Goal: Task Accomplishment & Management: Complete application form

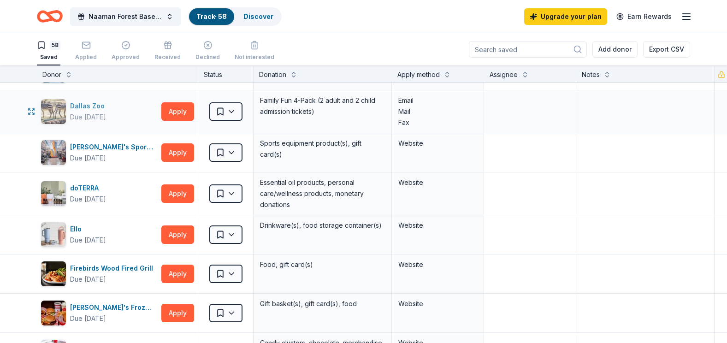
scroll to position [507, 0]
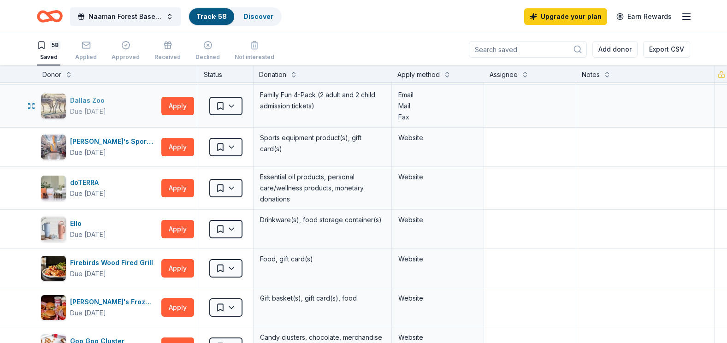
click at [91, 102] on div "Dallas Zoo" at bounding box center [89, 100] width 38 height 11
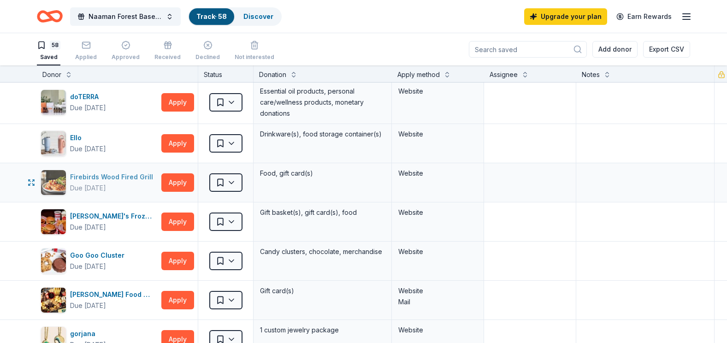
scroll to position [599, 0]
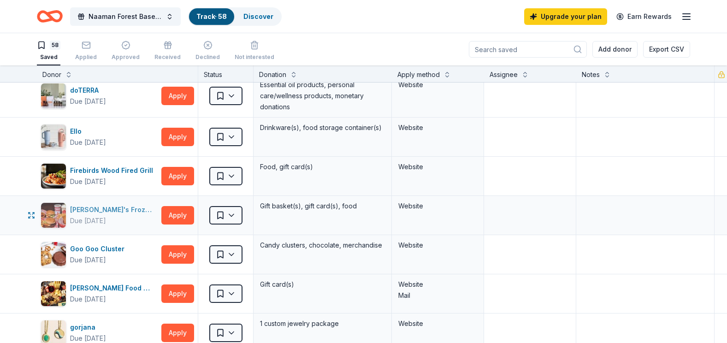
click at [82, 207] on div "[PERSON_NAME]'s Frozen Custard & Steakburgers" at bounding box center [114, 209] width 88 height 11
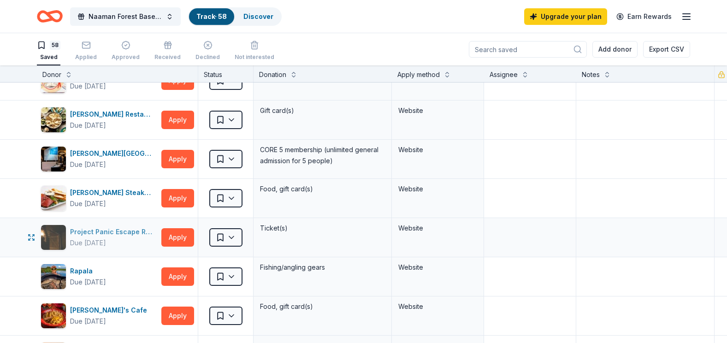
scroll to position [1466, 0]
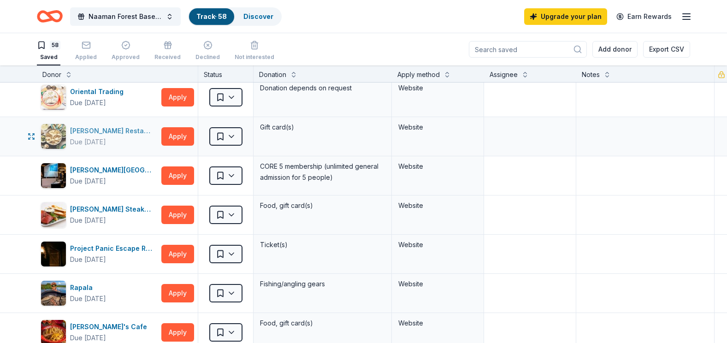
click at [104, 134] on div "Pappas Restaurants" at bounding box center [114, 130] width 88 height 11
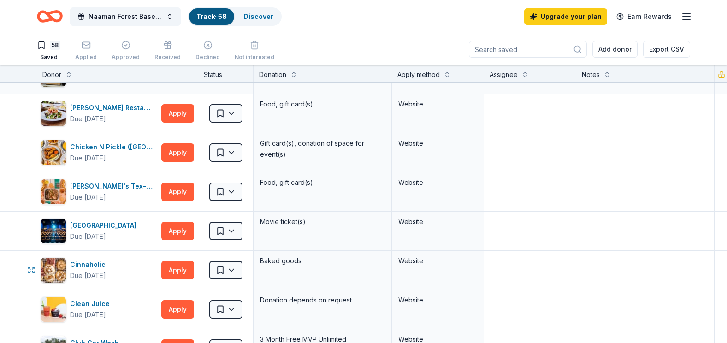
scroll to position [230, 0]
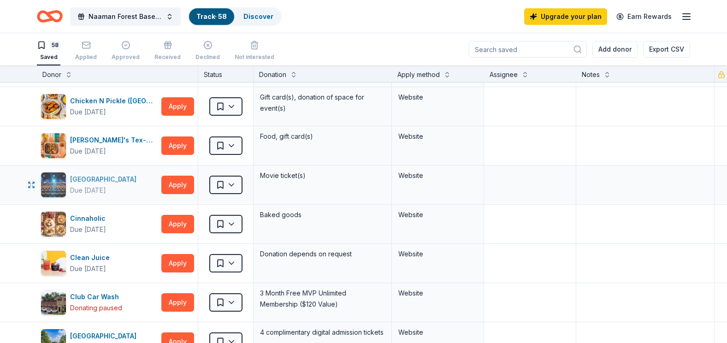
click at [90, 178] on div "Cinépolis" at bounding box center [105, 179] width 70 height 11
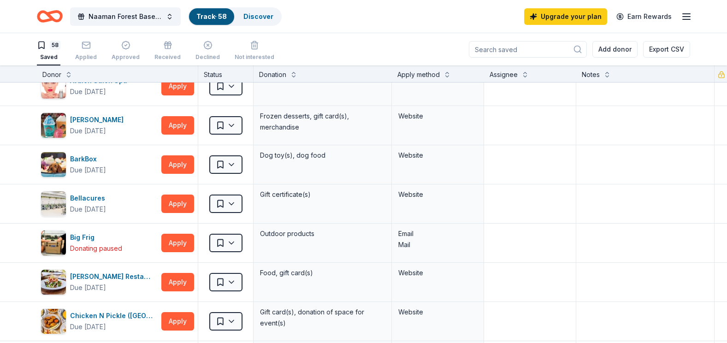
scroll to position [0, 0]
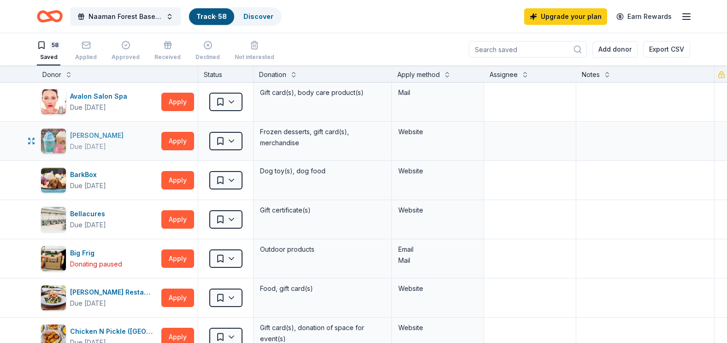
click at [103, 134] on div "Bahama Buck's" at bounding box center [98, 135] width 57 height 11
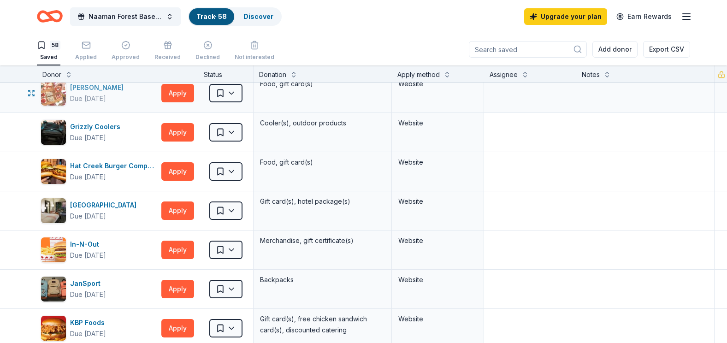
scroll to position [922, 0]
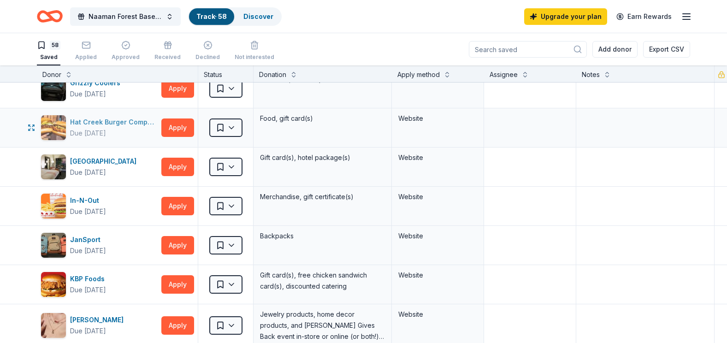
click at [104, 118] on div "Hat Creek Burger Company" at bounding box center [114, 122] width 88 height 11
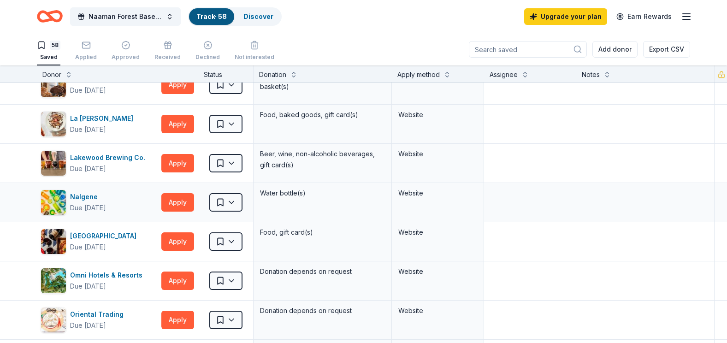
scroll to position [1245, 0]
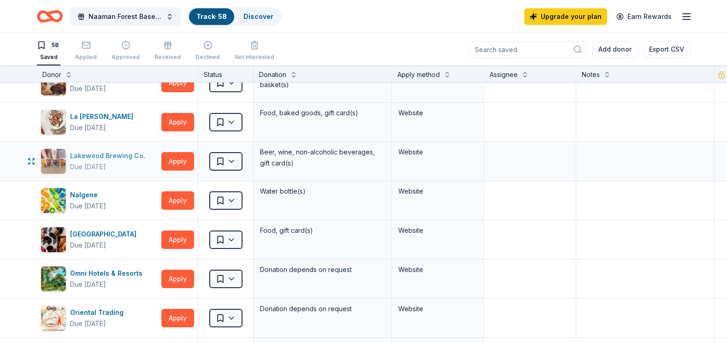
click at [86, 153] on div "Lakewood Brewing Co." at bounding box center [109, 155] width 79 height 11
click at [99, 158] on div "Lakewood Brewing Co." at bounding box center [109, 155] width 79 height 11
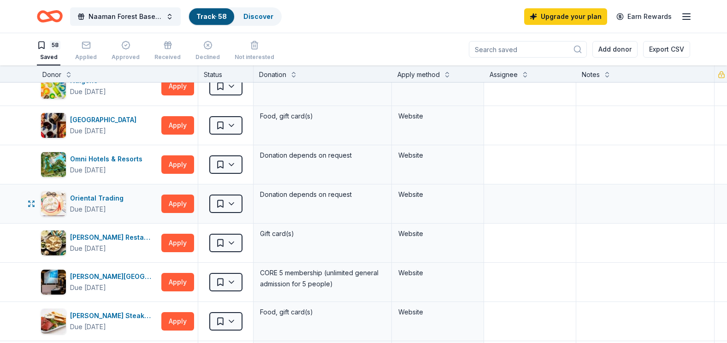
scroll to position [1383, 0]
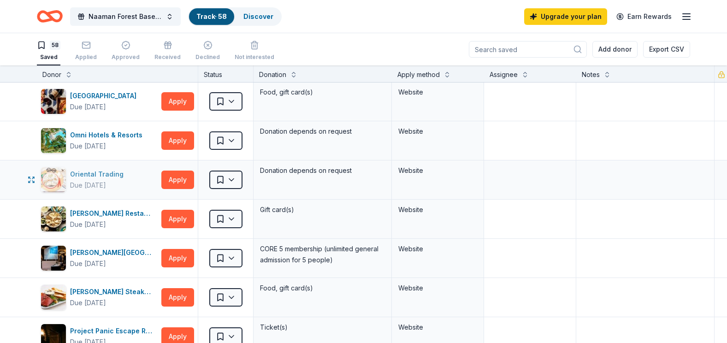
click at [101, 171] on div "Oriental Trading" at bounding box center [98, 174] width 57 height 11
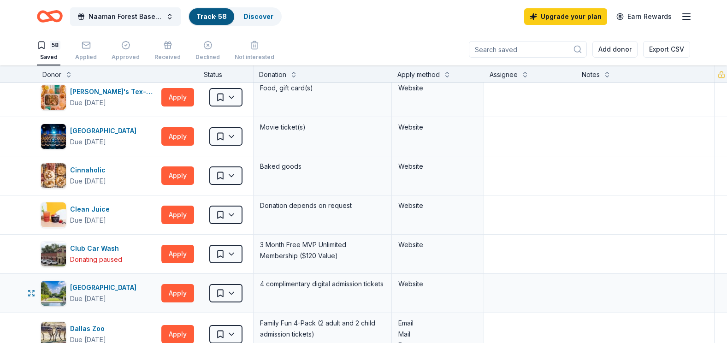
scroll to position [323, 0]
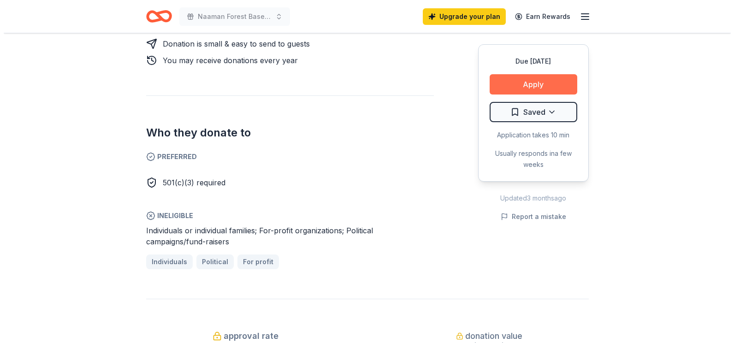
scroll to position [323, 0]
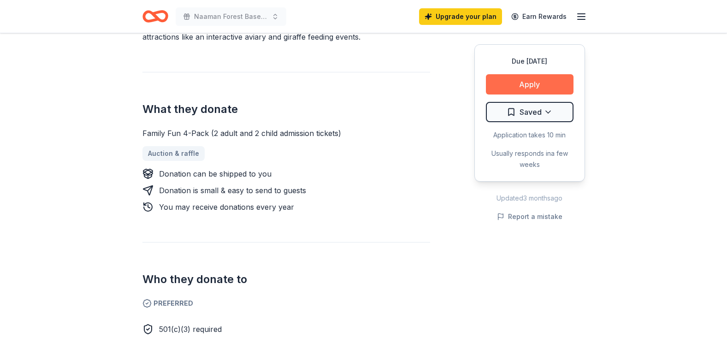
click at [544, 81] on button "Apply" at bounding box center [530, 84] width 88 height 20
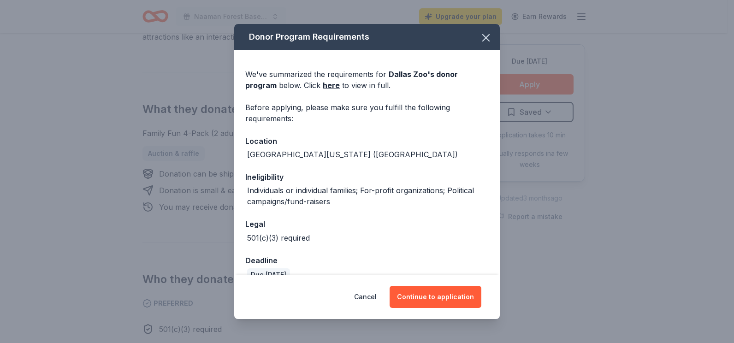
scroll to position [53, 0]
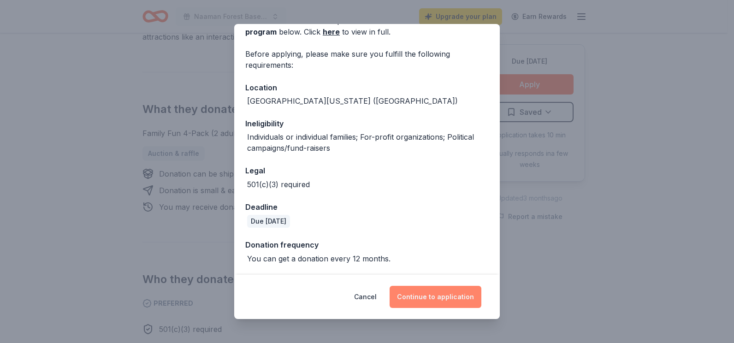
click at [440, 293] on button "Continue to application" at bounding box center [436, 297] width 92 height 22
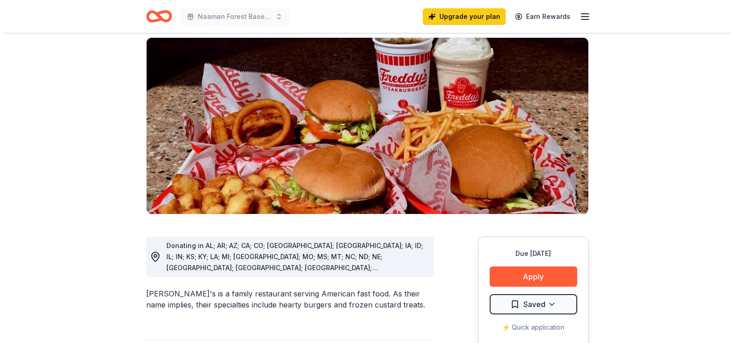
scroll to position [92, 0]
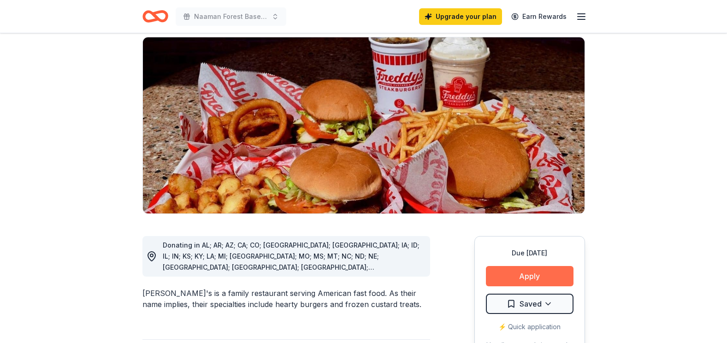
click at [532, 266] on button "Apply" at bounding box center [530, 276] width 88 height 20
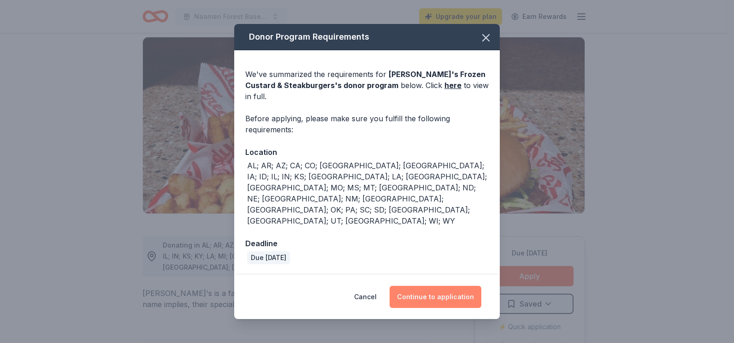
click at [455, 286] on button "Continue to application" at bounding box center [436, 297] width 92 height 22
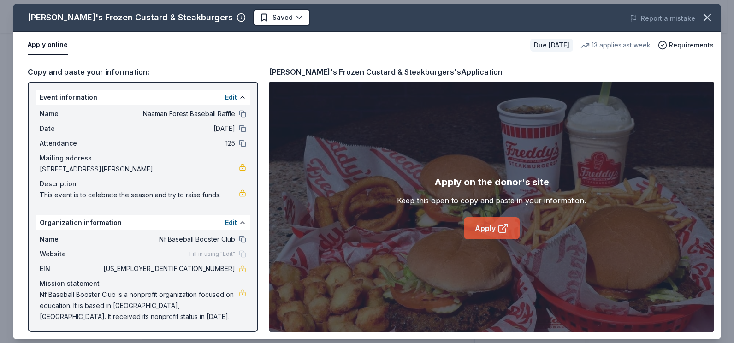
click at [481, 224] on link "Apply" at bounding box center [492, 228] width 56 height 22
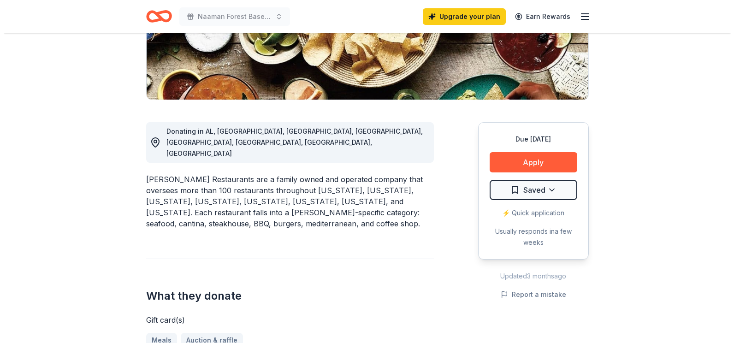
scroll to position [184, 0]
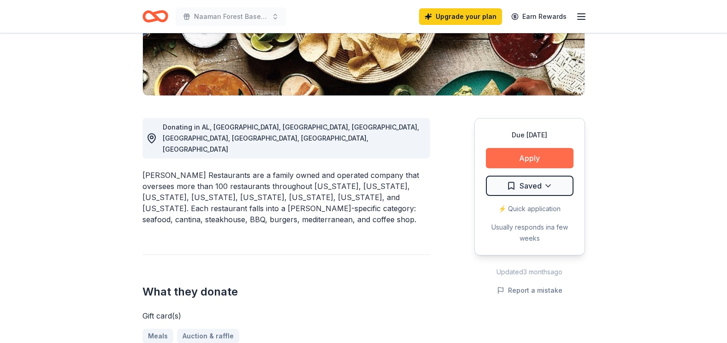
click at [519, 151] on button "Apply" at bounding box center [530, 158] width 88 height 20
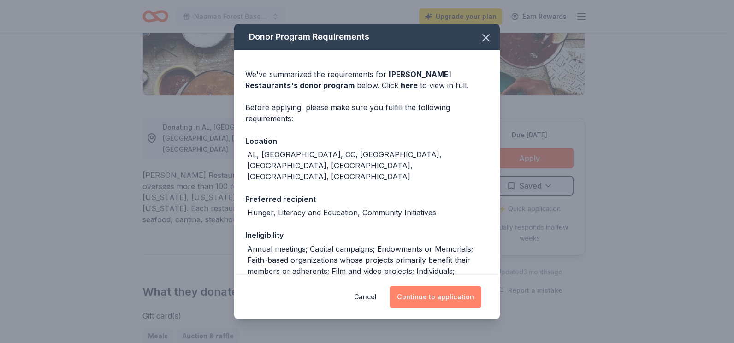
click at [439, 298] on button "Continue to application" at bounding box center [436, 297] width 92 height 22
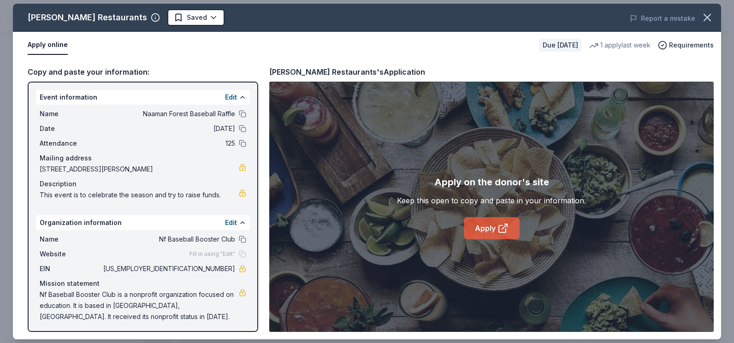
click at [491, 232] on link "Apply" at bounding box center [492, 228] width 56 height 22
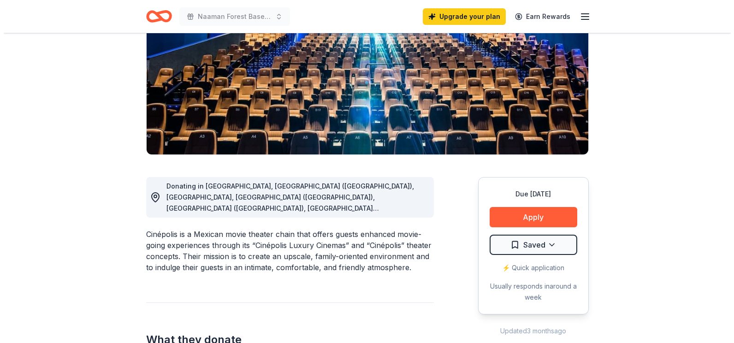
scroll to position [138, 0]
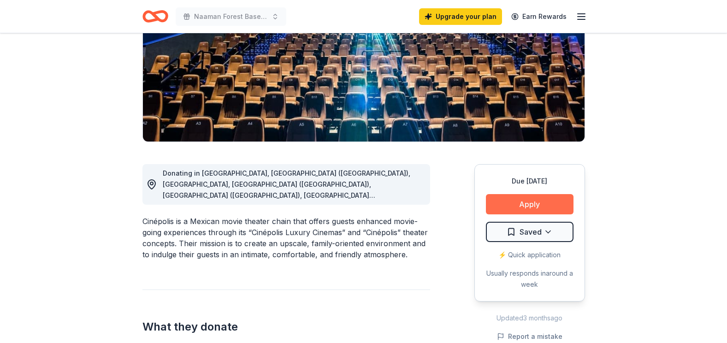
click at [540, 205] on button "Apply" at bounding box center [530, 204] width 88 height 20
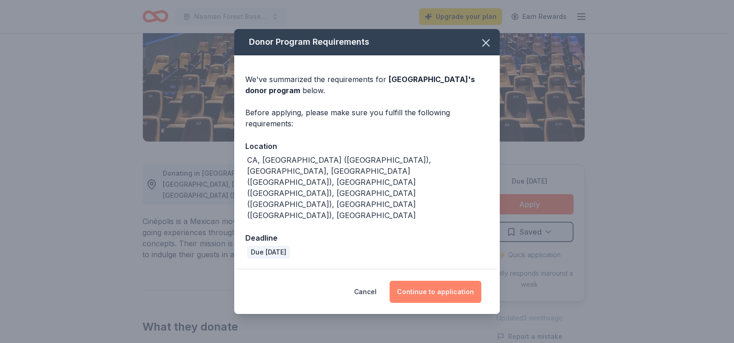
click at [433, 281] on button "Continue to application" at bounding box center [436, 292] width 92 height 22
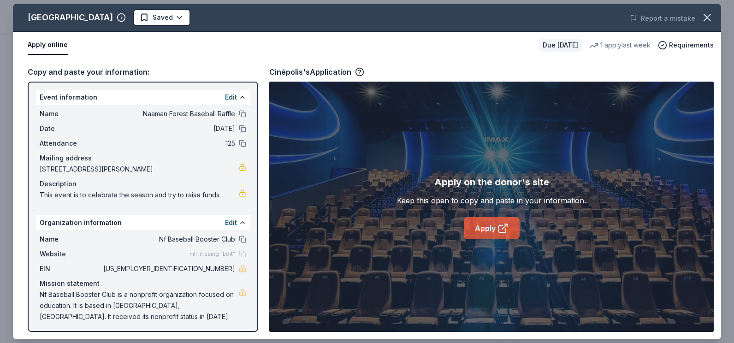
click at [496, 226] on link "Apply" at bounding box center [492, 228] width 56 height 22
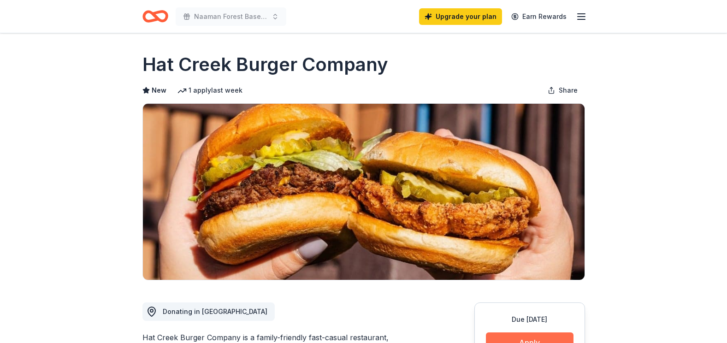
click at [516, 339] on button "Apply" at bounding box center [530, 342] width 88 height 20
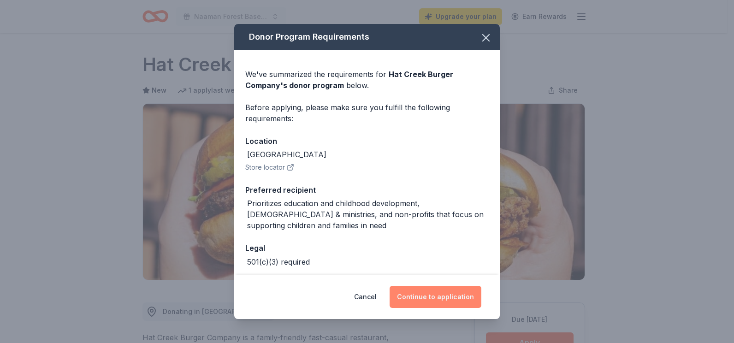
click at [449, 293] on button "Continue to application" at bounding box center [436, 297] width 92 height 22
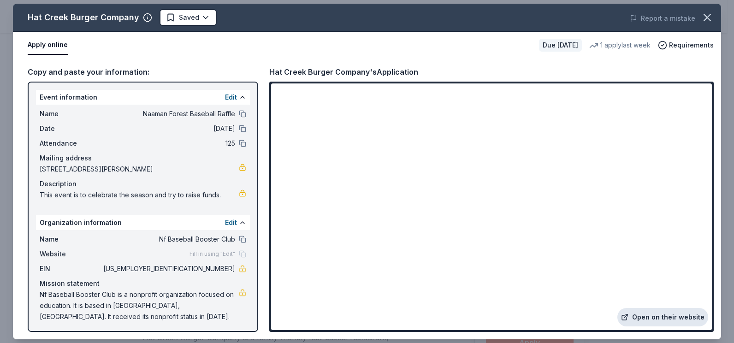
click at [670, 317] on link "Open on their website" at bounding box center [662, 317] width 91 height 18
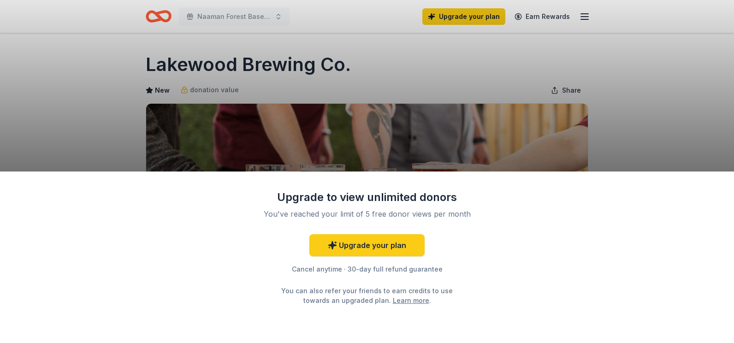
click at [449, 132] on div "Upgrade to view unlimited donors You've reached your limit of 5 free donor view…" at bounding box center [367, 171] width 734 height 343
click at [416, 151] on div "Upgrade to view unlimited donors You've reached your limit of 5 free donor view…" at bounding box center [367, 171] width 734 height 343
